Goal: Task Accomplishment & Management: Manage account settings

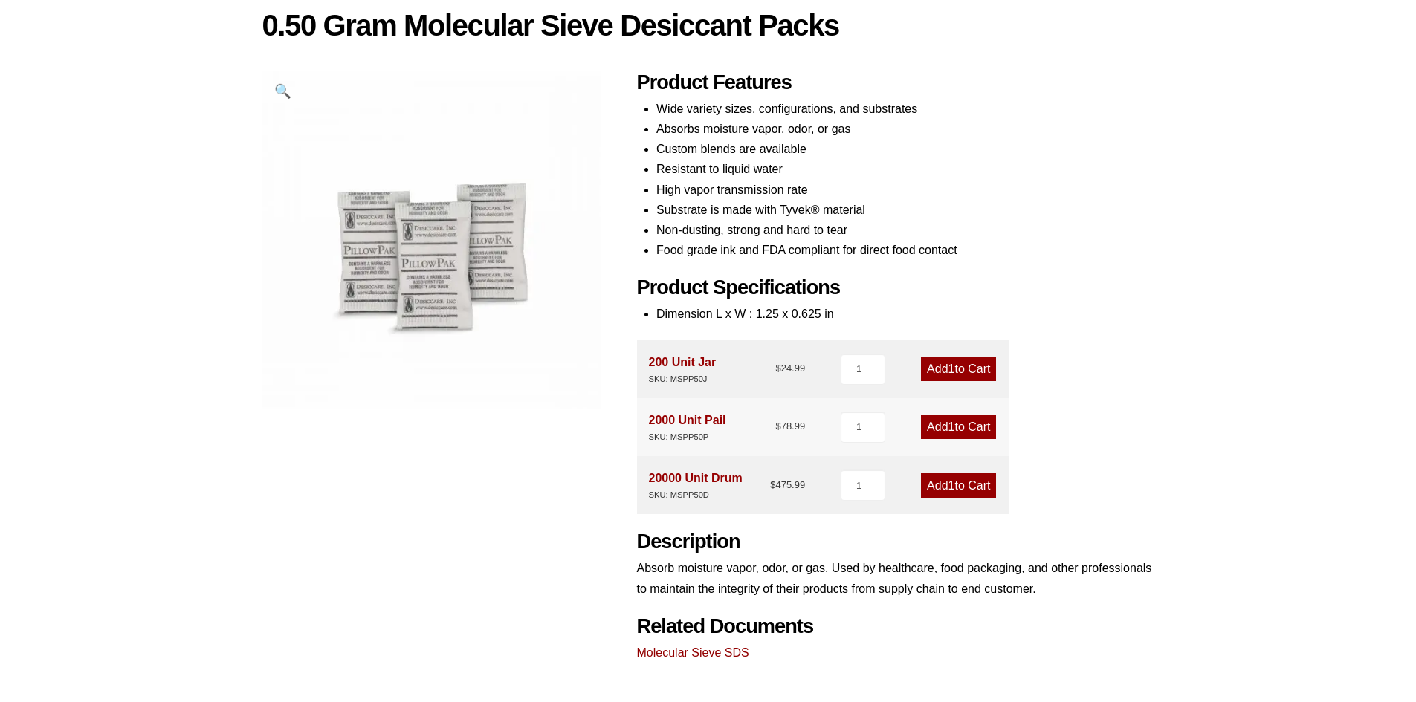
click at [1181, 292] on div "Our website has detected that you are using an outdated browser that will preve…" at bounding box center [708, 436] width 1416 height 1170
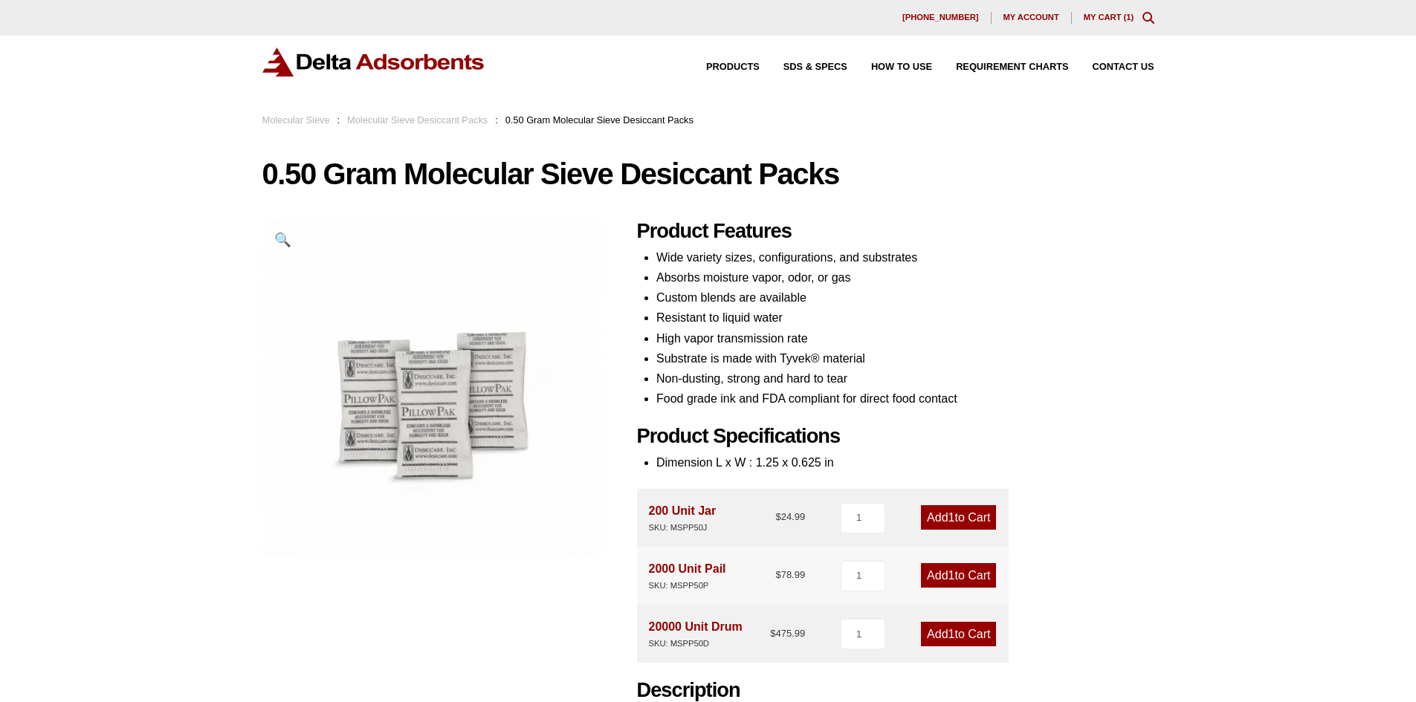
click at [1019, 14] on span "My account" at bounding box center [1031, 17] width 56 height 8
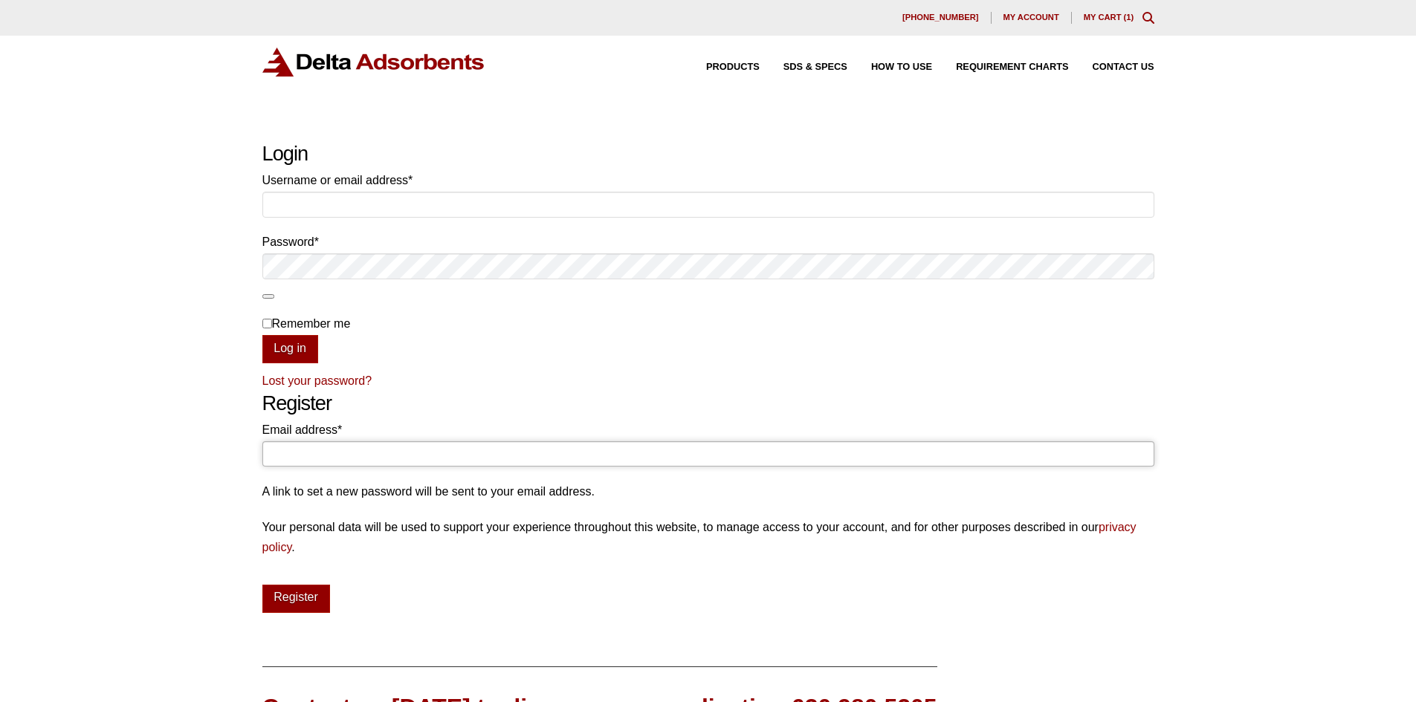
click at [337, 452] on input "Email address * Required" at bounding box center [708, 454] width 892 height 25
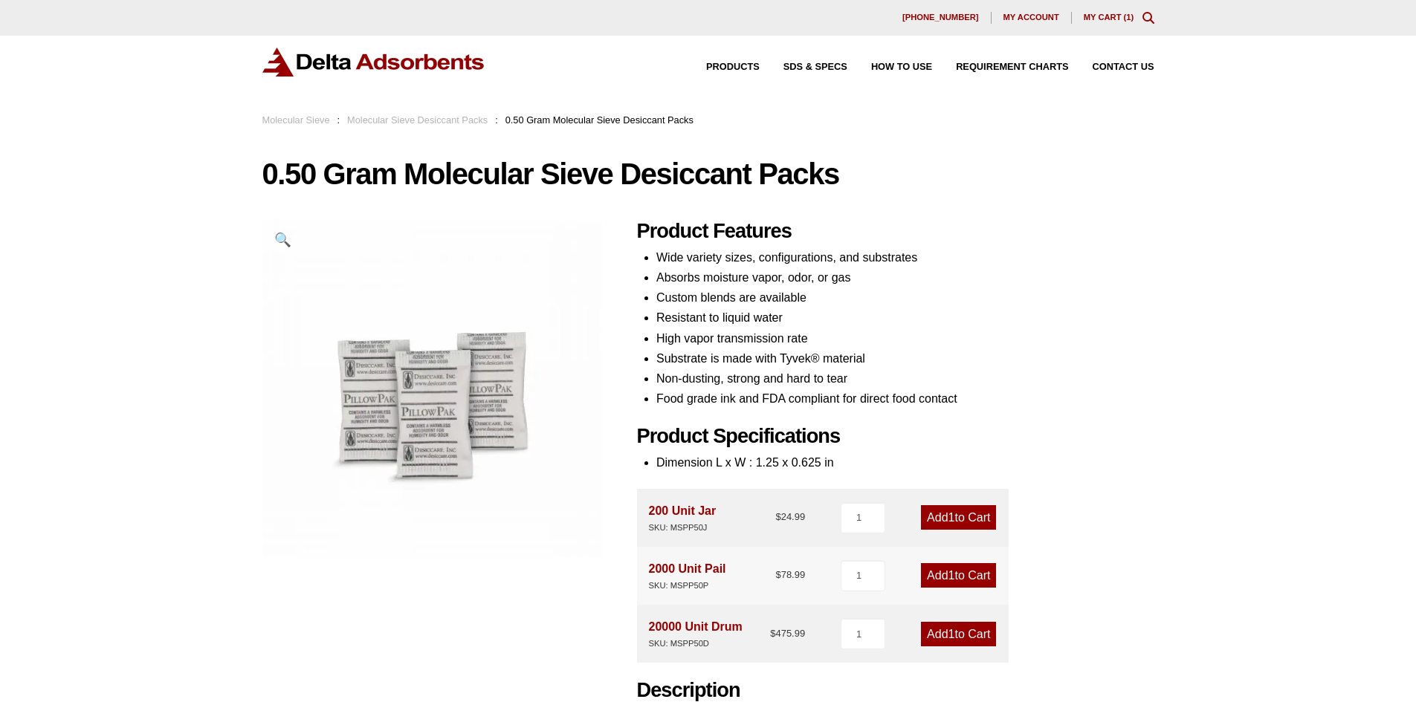
drag, startPoint x: 8, startPoint y: 420, endPoint x: 93, endPoint y: 398, distance: 87.4
click at [10, 418] on div "Our website has detected that you are using an outdated browser that will preve…" at bounding box center [708, 585] width 1416 height 1170
